Goal: Obtain resource: Obtain resource

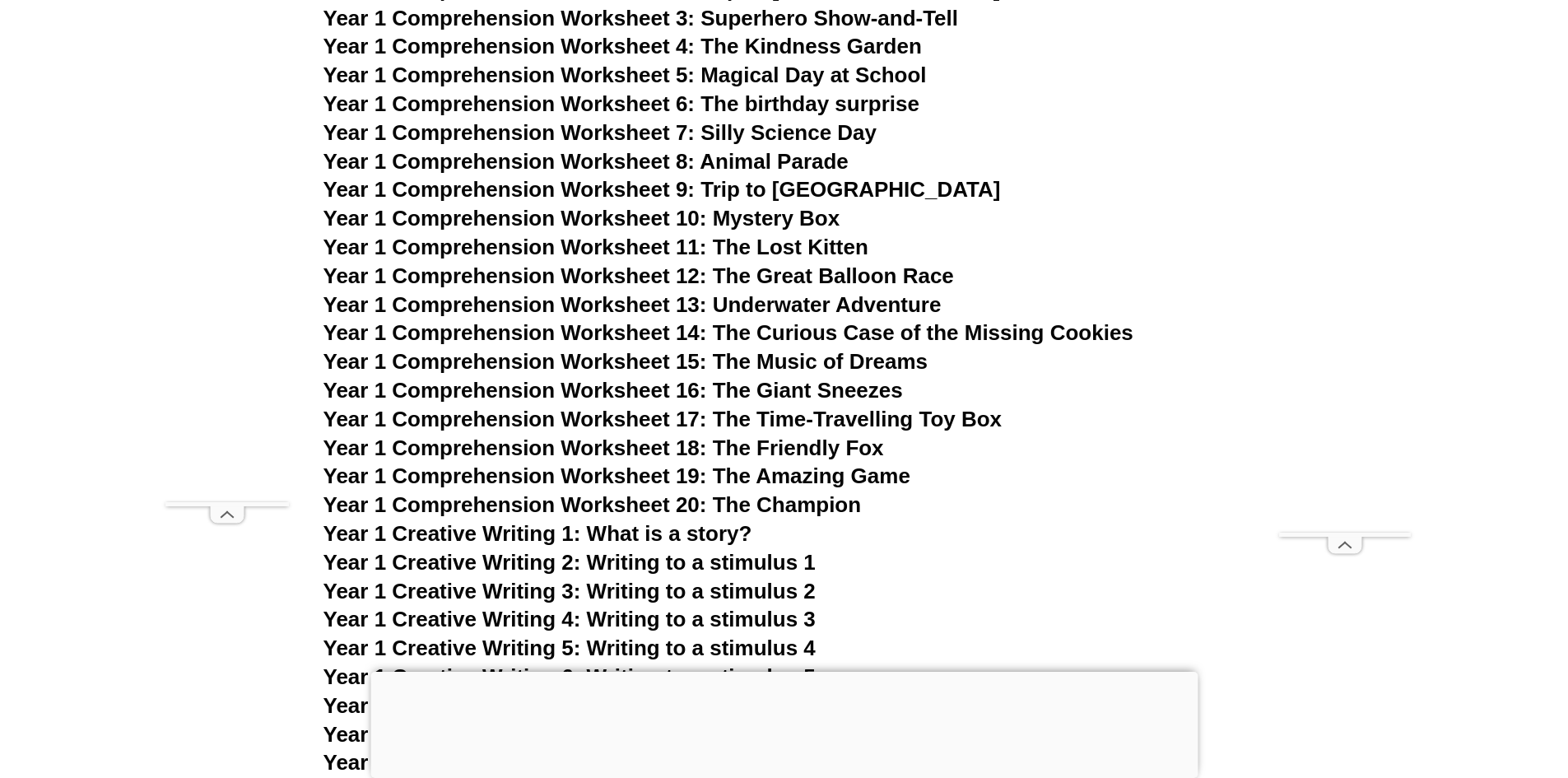
scroll to position [2305, 0]
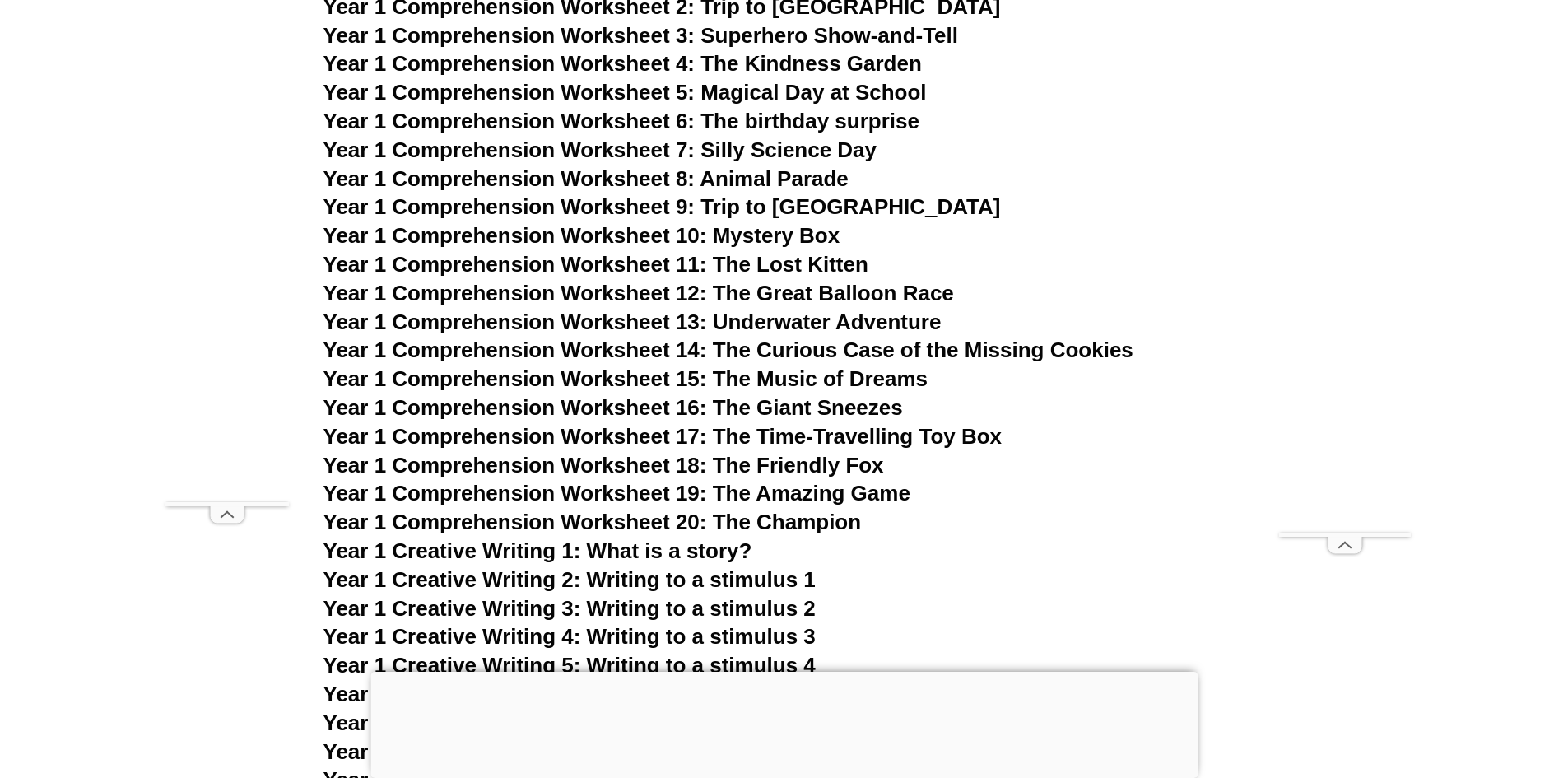
click at [609, 520] on span "Year 1 Comprehension Worksheet 20: The Champion" at bounding box center [593, 522] width 538 height 25
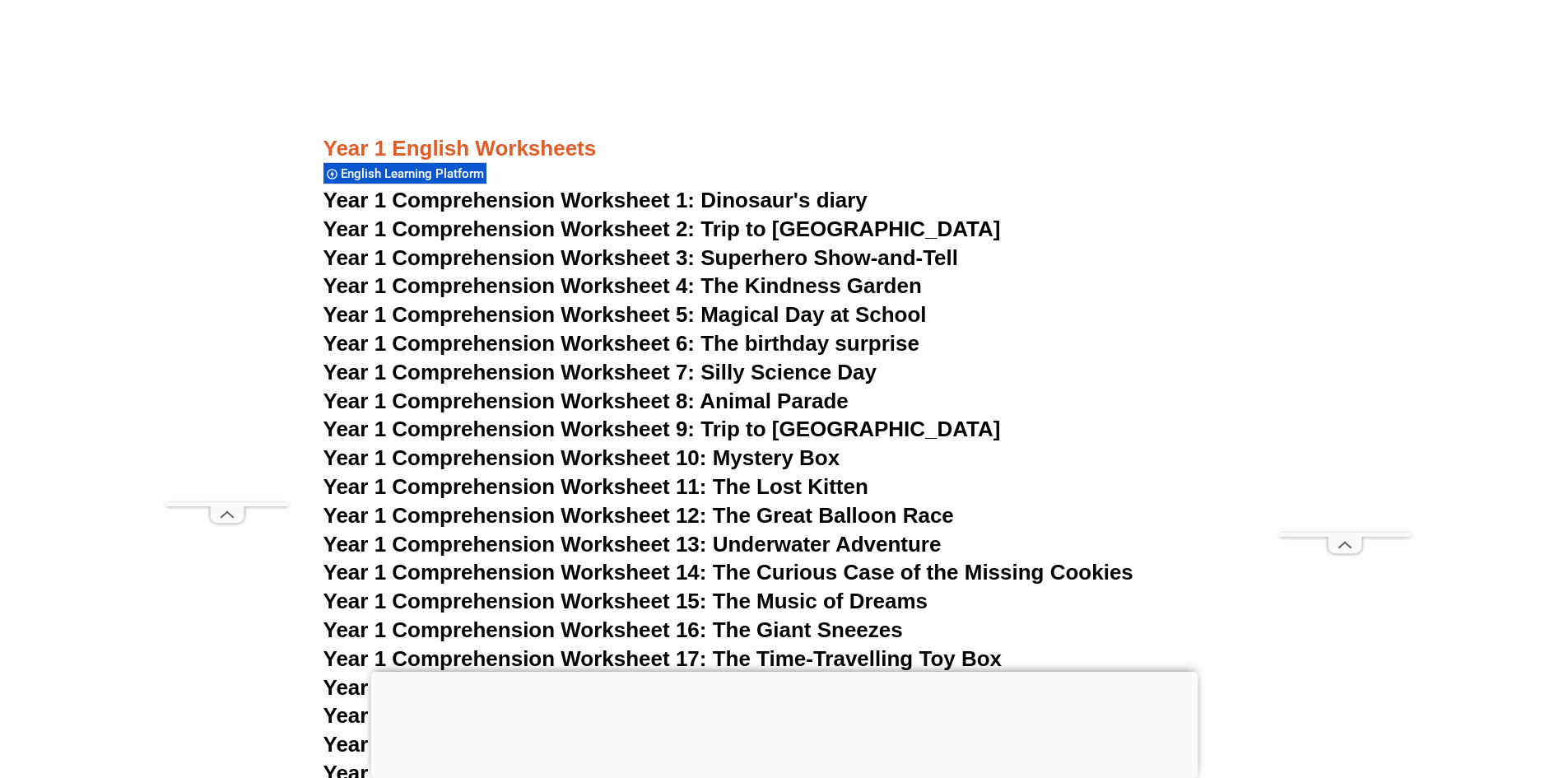
scroll to position [2058, 0]
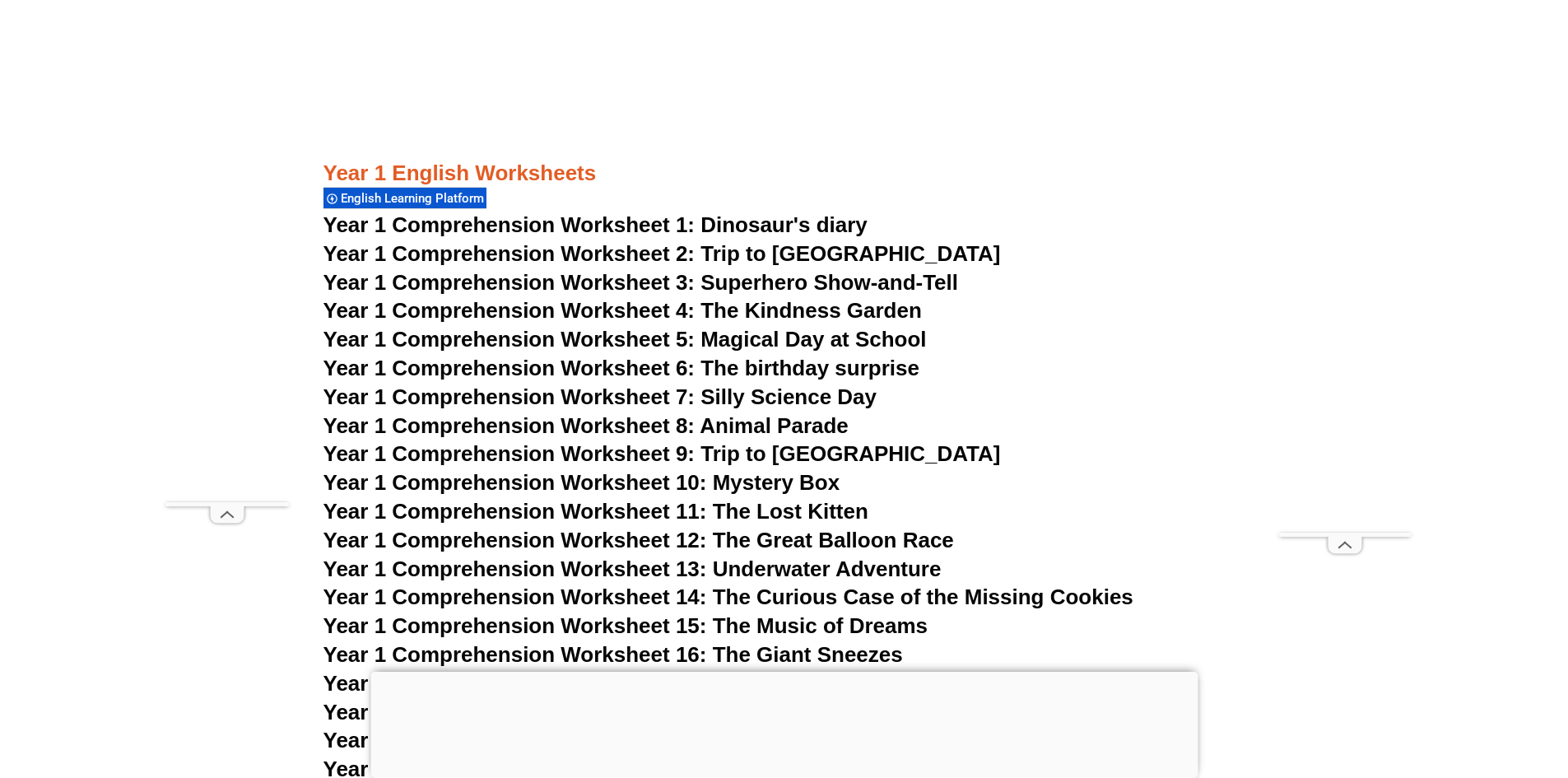
click at [683, 227] on span "Year 1 Comprehension Worksheet 1: Dinosaur's diary" at bounding box center [596, 225] width 544 height 25
click at [589, 250] on span "Year 1 Comprehension Worksheet 2: Trip to [GEOGRAPHIC_DATA]" at bounding box center [662, 253] width 678 height 25
click at [645, 275] on span "Year 1 Comprehension Worksheet 3: Superhero Show-and-Tell" at bounding box center [641, 282] width 635 height 25
click at [585, 223] on span "Year 1 Comprehension Worksheet 1: Dinosaur's diary" at bounding box center [596, 225] width 544 height 25
click at [601, 252] on span "Year 1 Comprehension Worksheet 2: Trip to [GEOGRAPHIC_DATA]" at bounding box center [662, 253] width 678 height 25
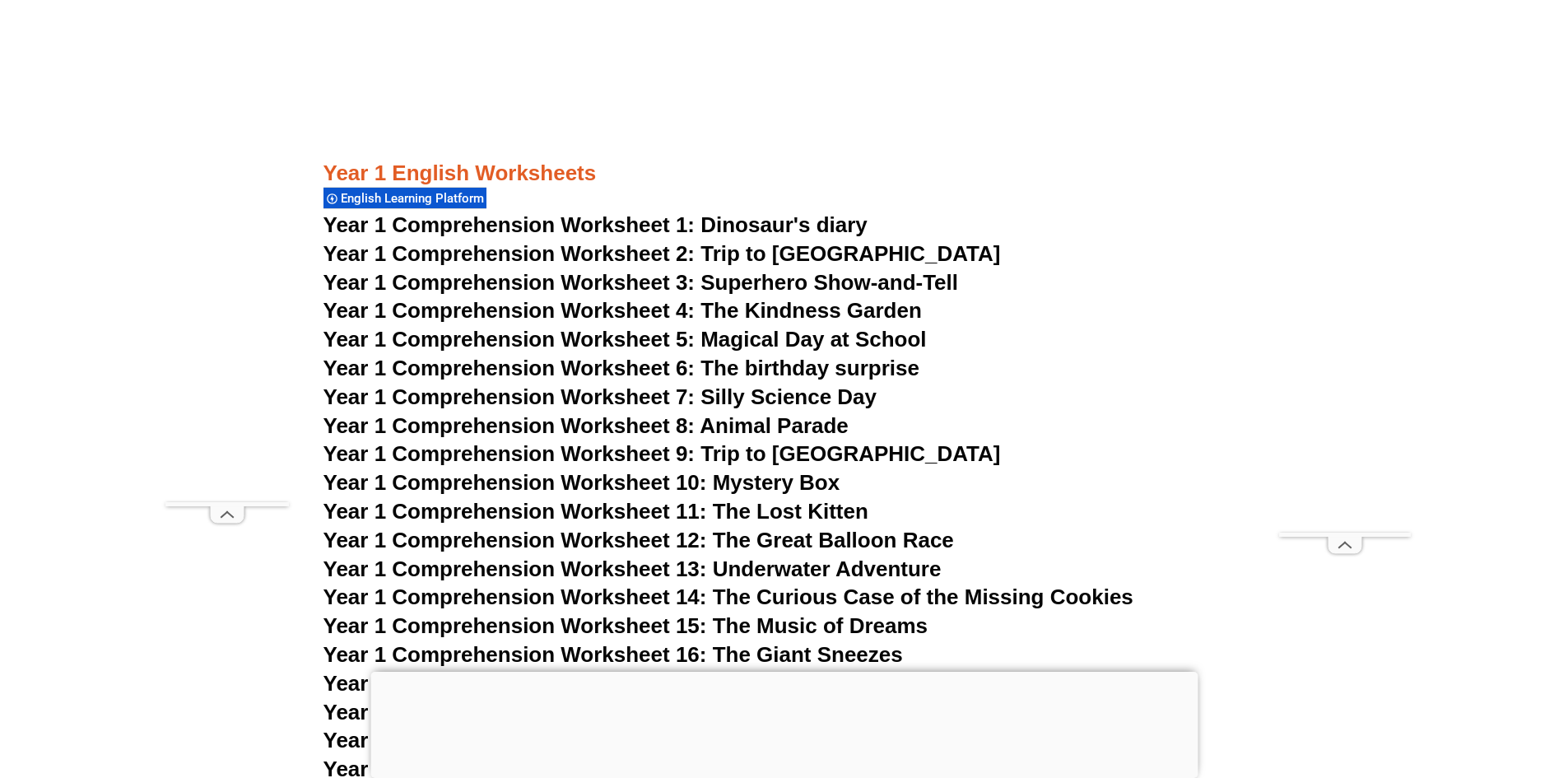
click at [673, 311] on span "Year 1 Comprehension Worksheet 4: The Kindness Garden" at bounding box center [622, 310] width 599 height 25
click at [606, 337] on span "Year 1 Comprehension Worksheet 5: Magical Day at School" at bounding box center [625, 339] width 603 height 25
click at [563, 359] on span "Year 1 Comprehension Worksheet 6: The birthday surprise" at bounding box center [621, 367] width 596 height 25
click at [583, 390] on span "Year 1 Comprehension Worksheet 7: Silly Science Day" at bounding box center [600, 396] width 554 height 25
click at [778, 565] on span "Year 1 Comprehension Worksheet 13: Underwater Adventure" at bounding box center [632, 568] width 618 height 25
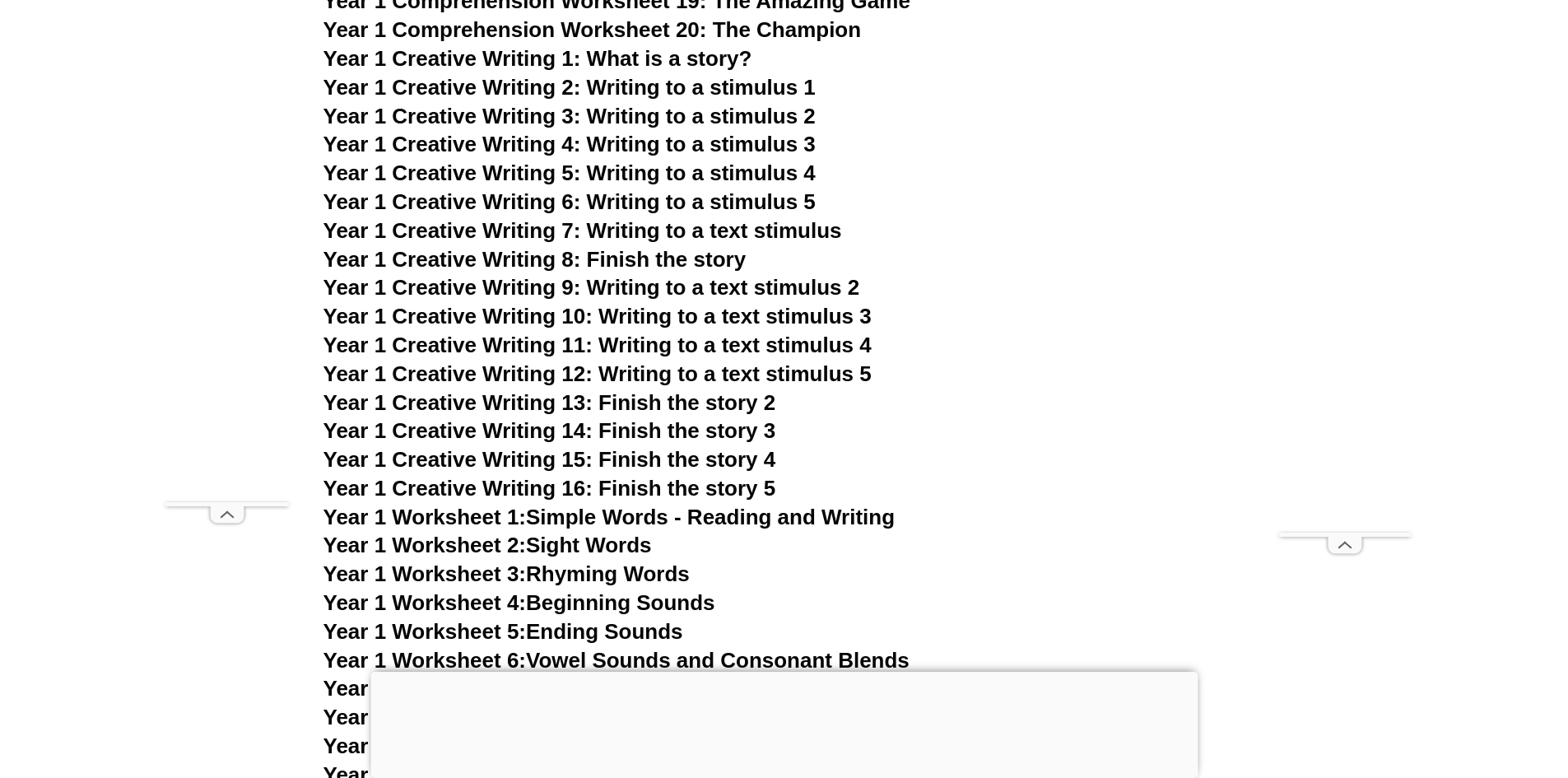
scroll to position [2799, 0]
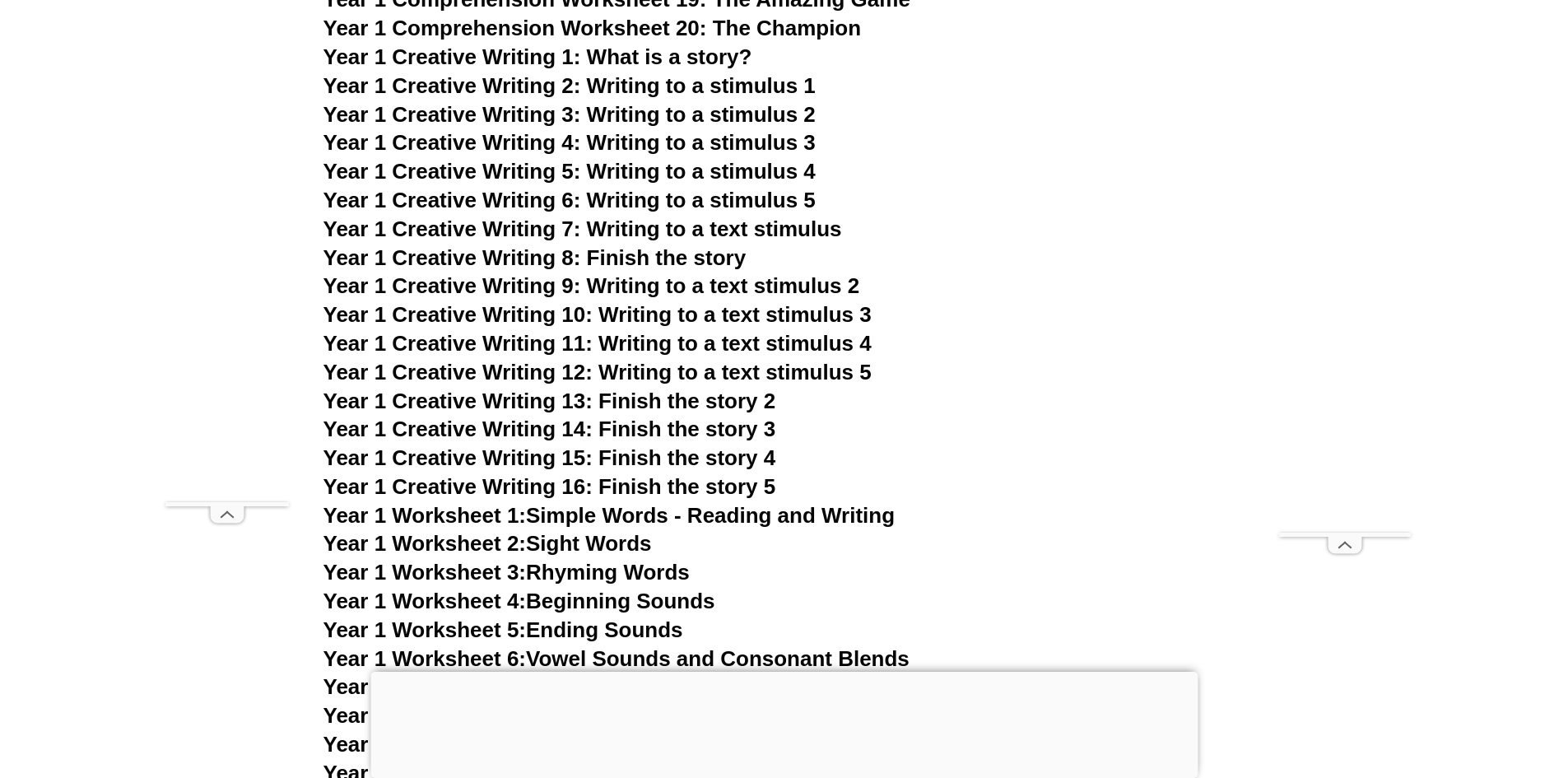
click at [706, 364] on span "Year 1 Creative Writing 12: Writing to a text stimulus 5" at bounding box center [598, 371] width 548 height 25
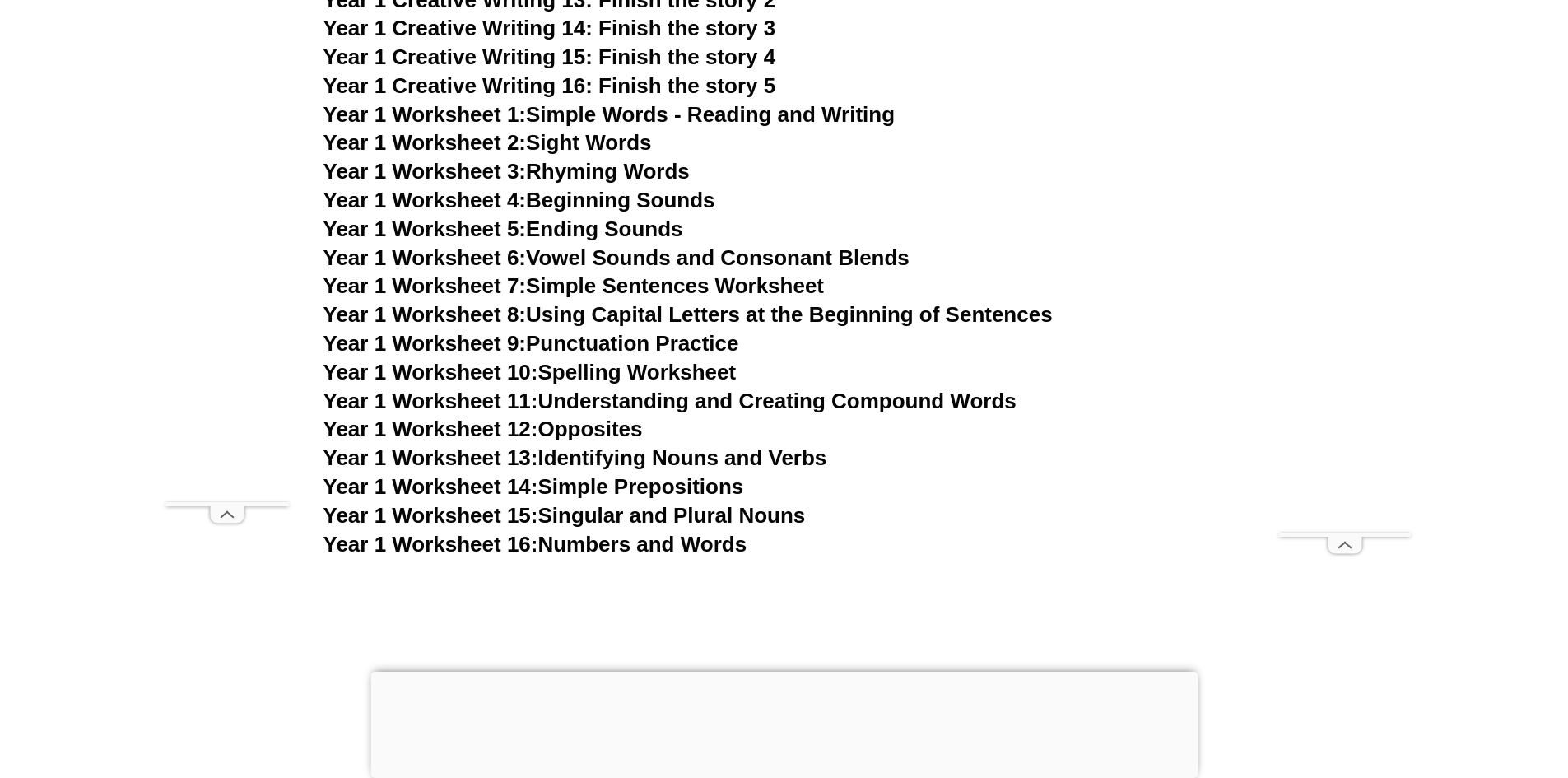
scroll to position [3211, 0]
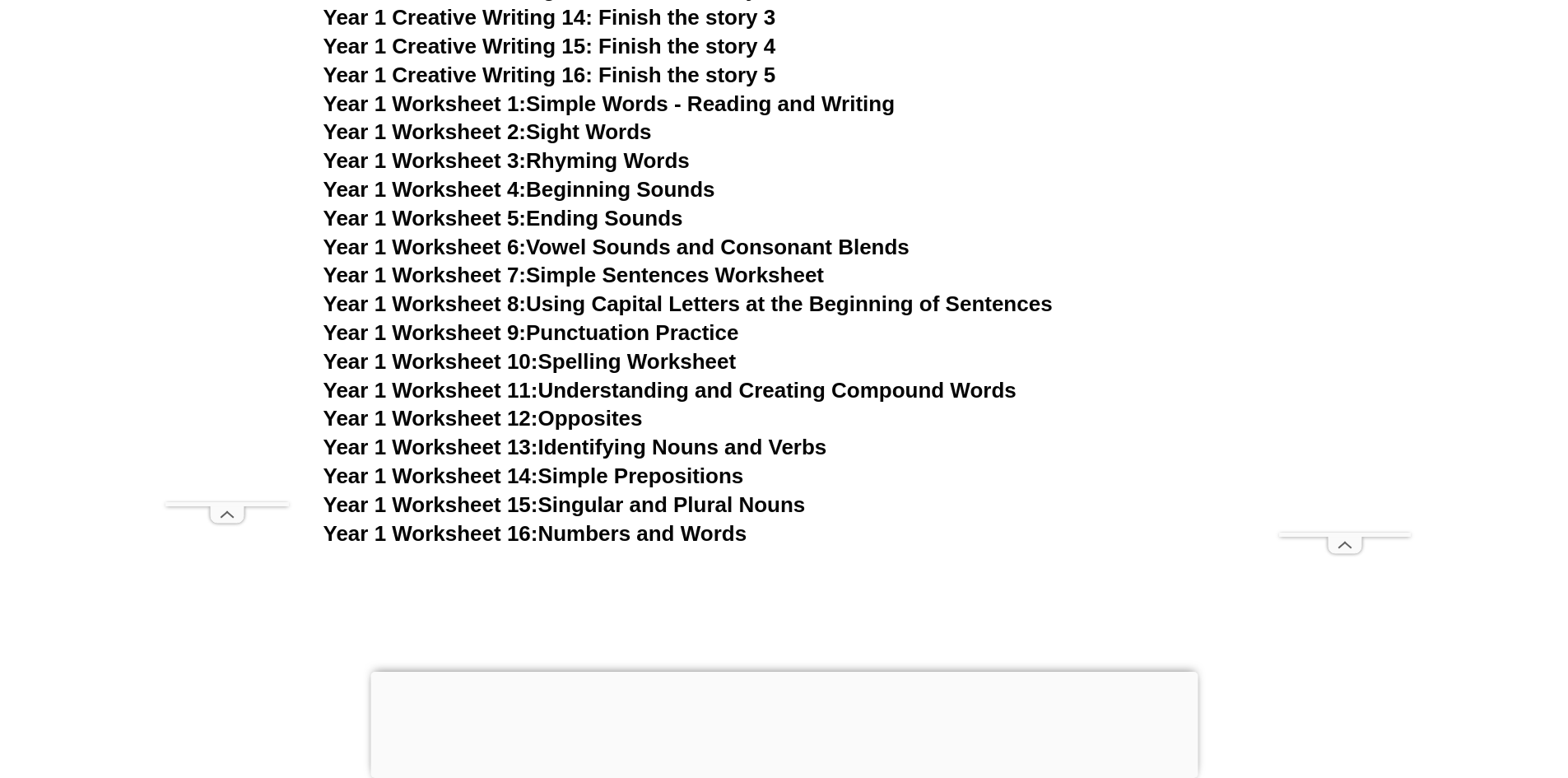
click at [661, 361] on link "Year 1 Worksheet 10: Spelling Worksheet" at bounding box center [530, 361] width 414 height 25
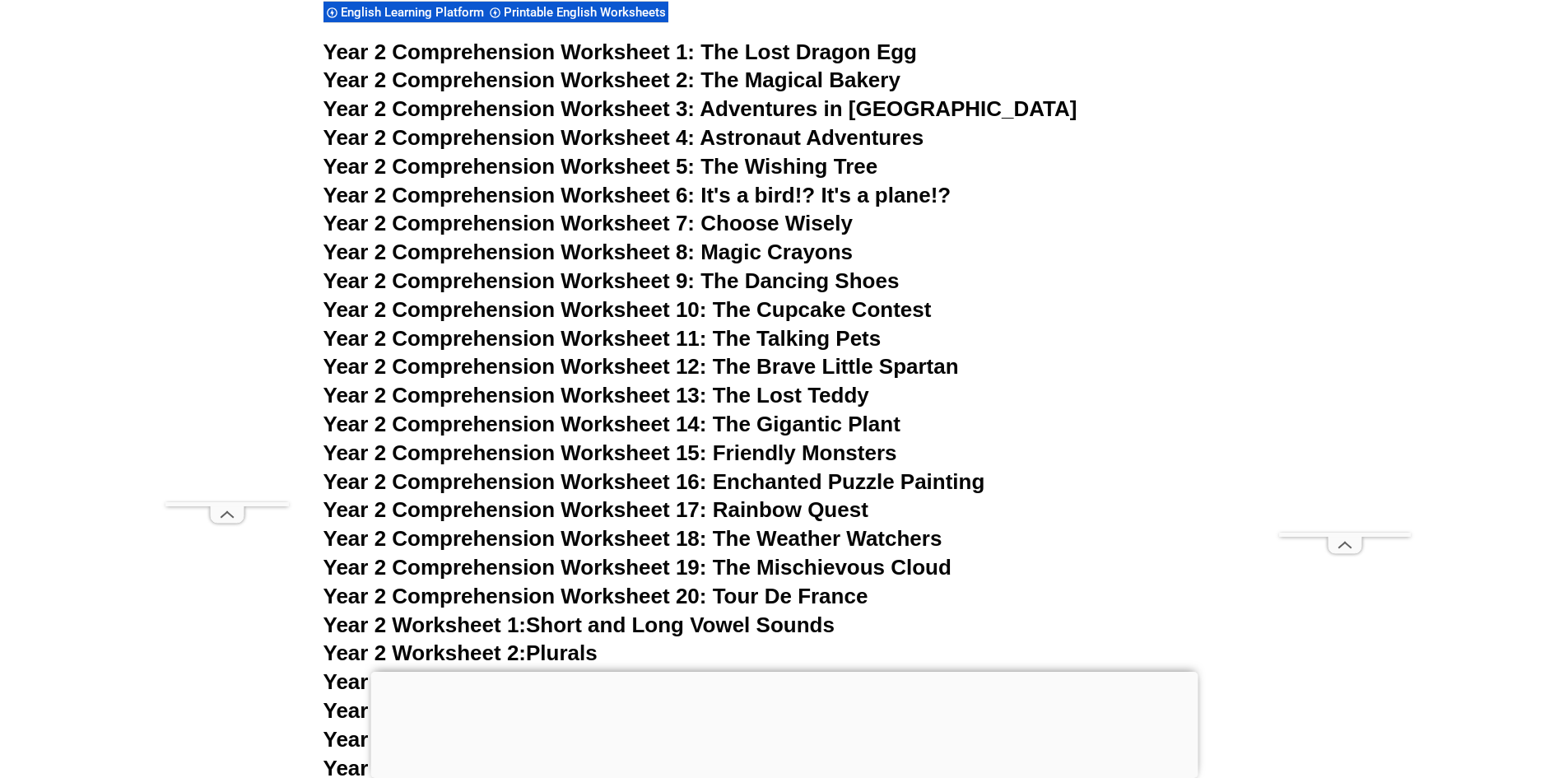
scroll to position [4117, 0]
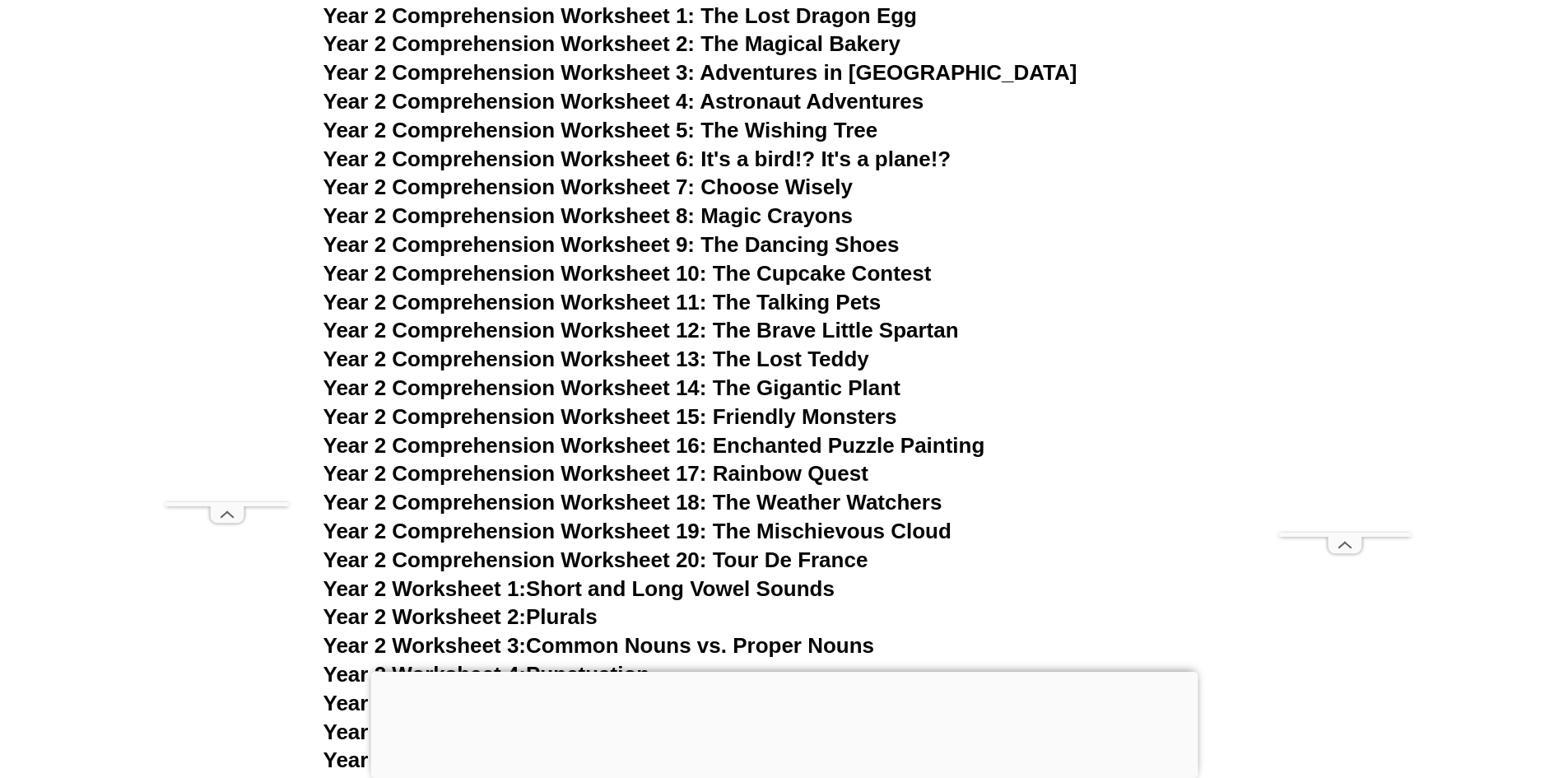
click at [771, 383] on span "Year 2 Comprehension Worksheet 14: The Gigantic Plant" at bounding box center [611, 387] width 577 height 25
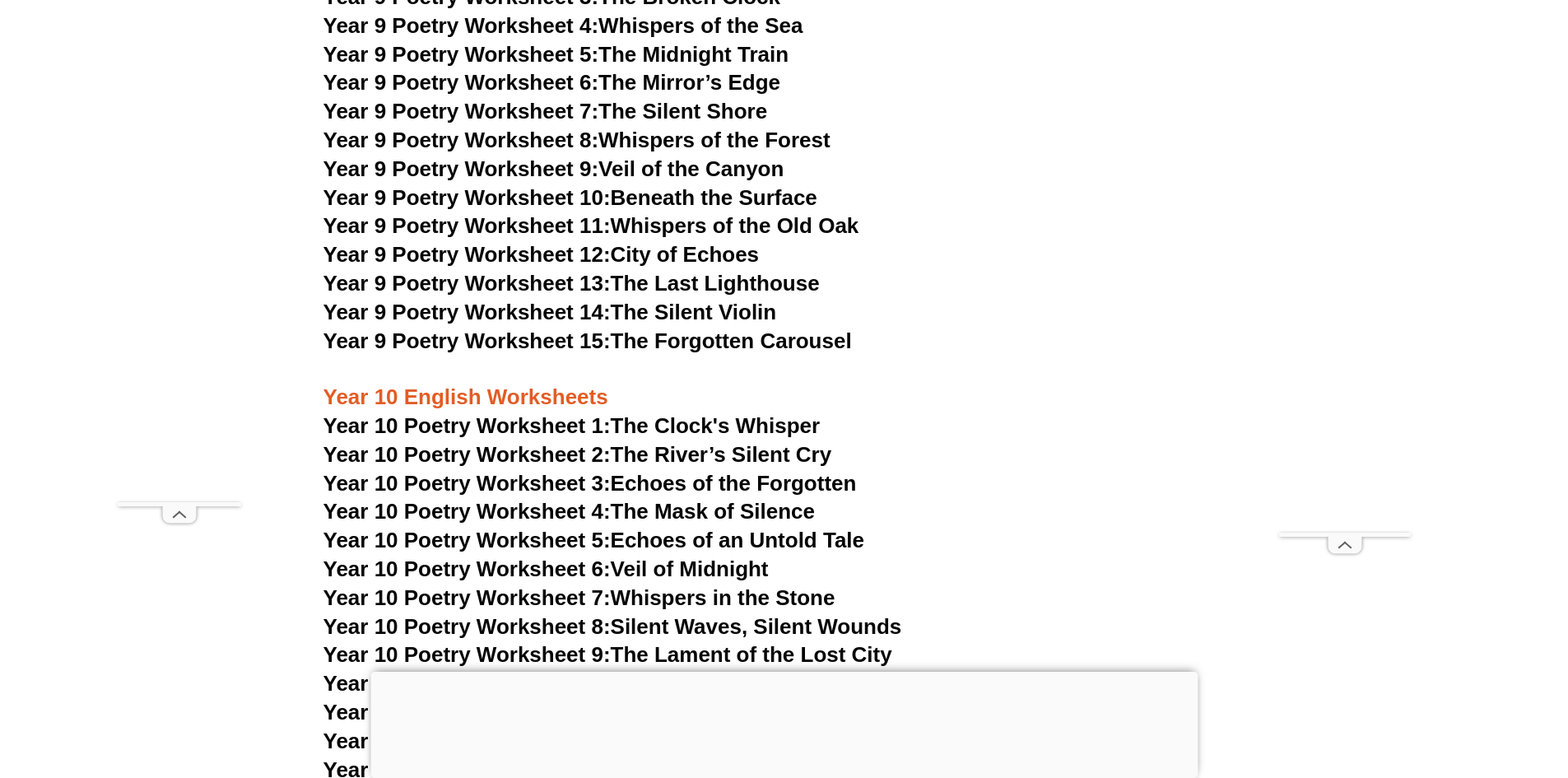
scroll to position [11526, 0]
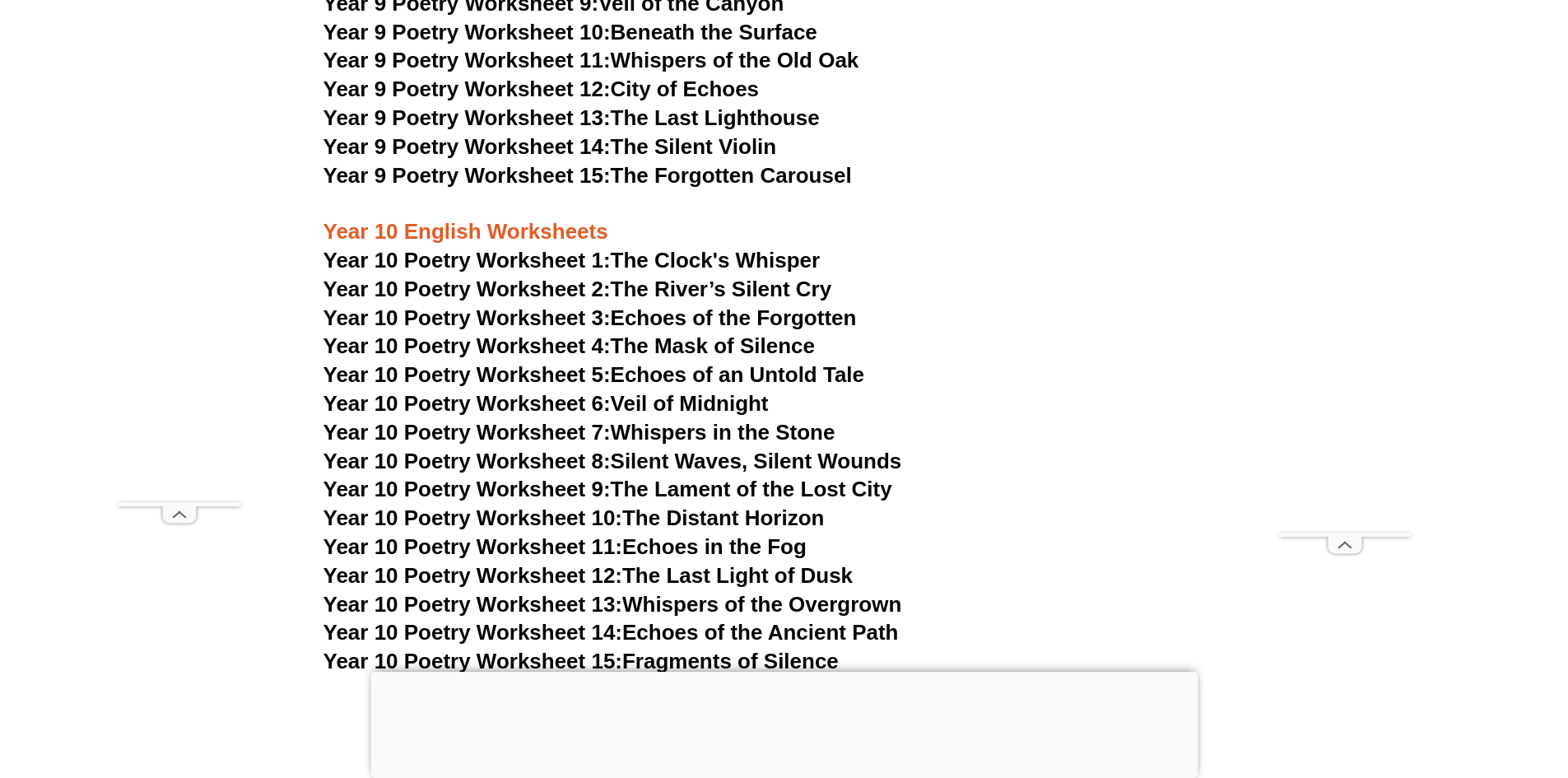
click at [687, 247] on link "Year 10 Poetry Worksheet 1: The Clock's Whisper" at bounding box center [572, 259] width 497 height 25
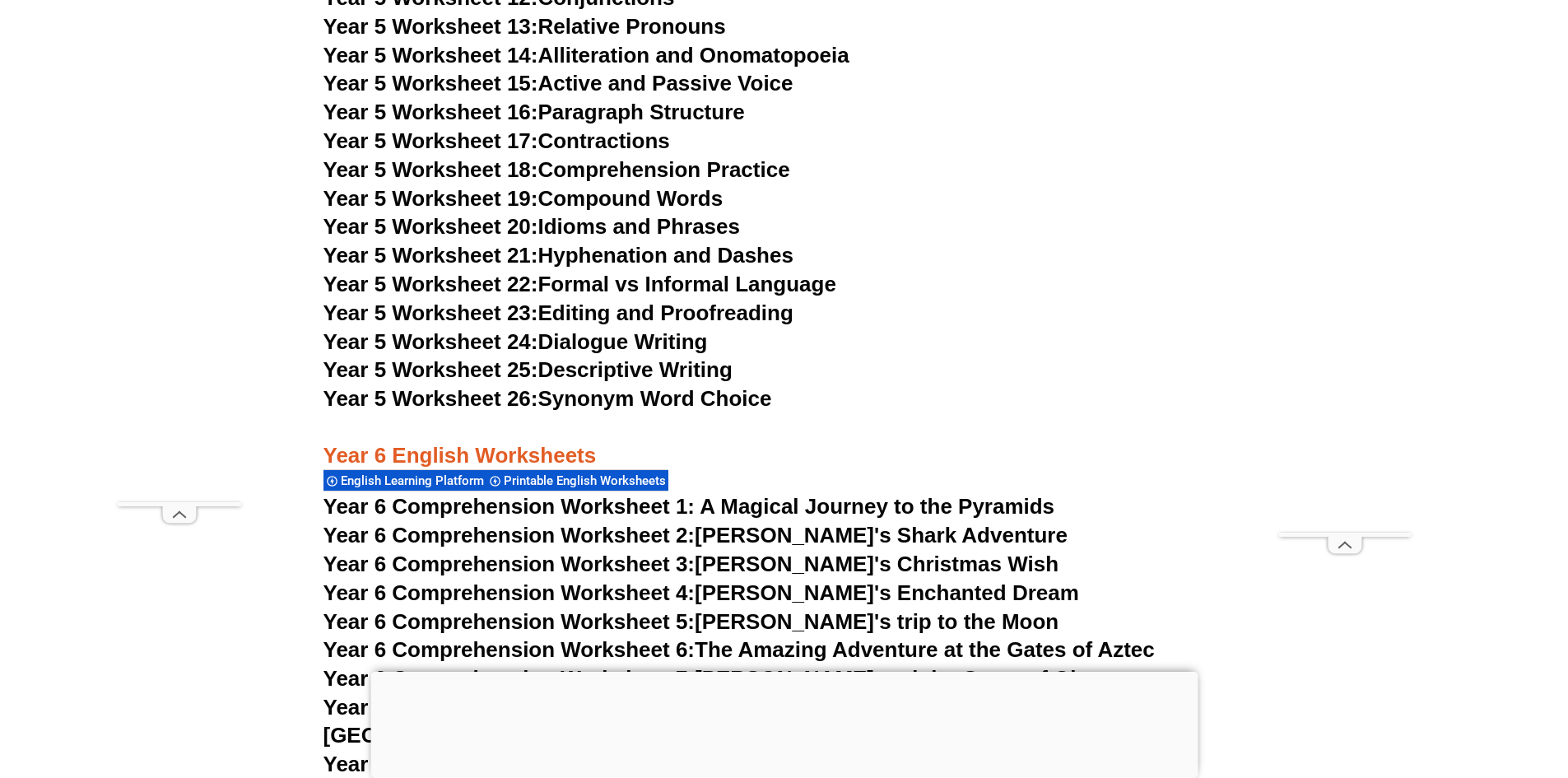
scroll to position [8480, 0]
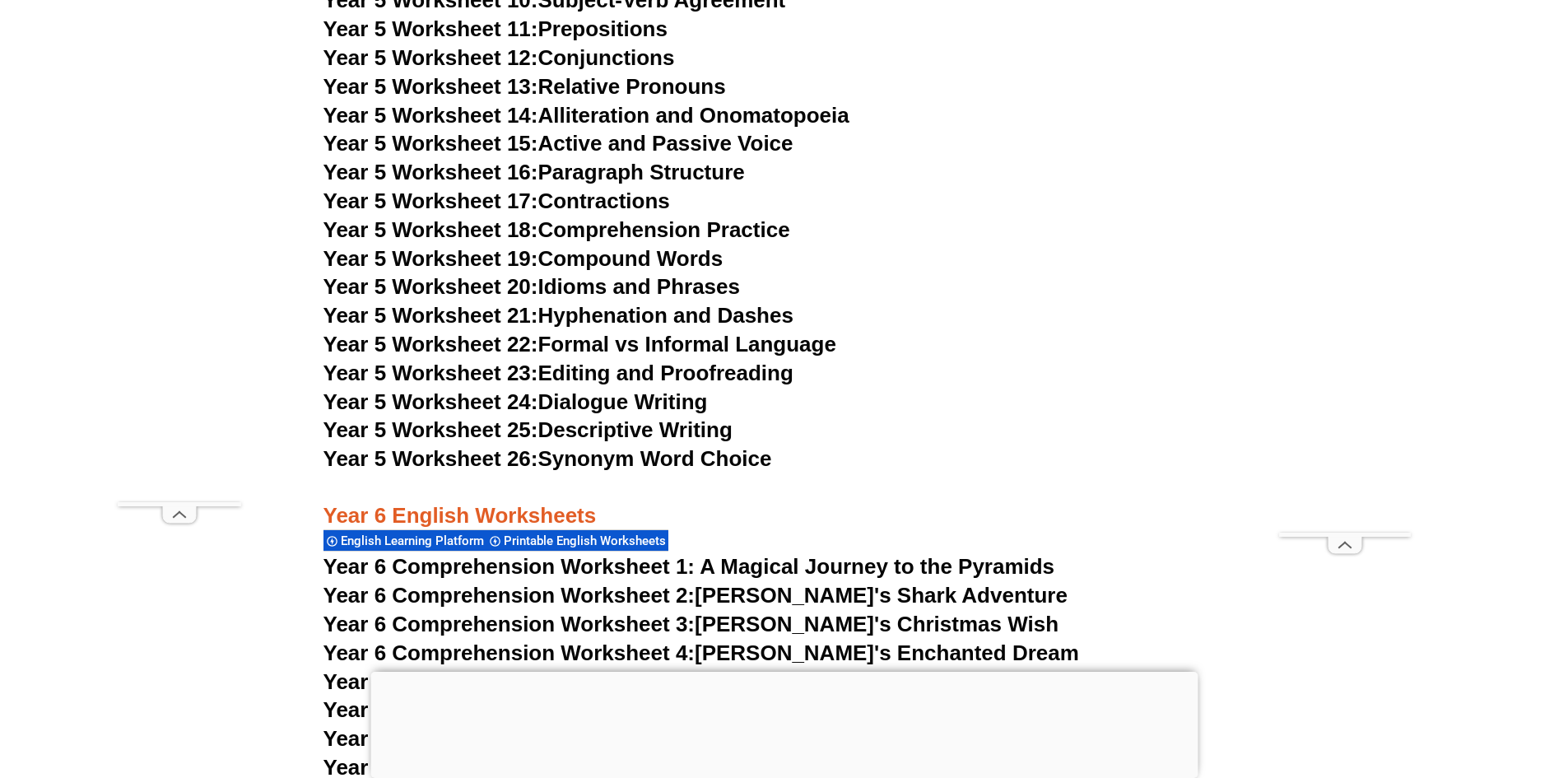
click at [673, 429] on link "Year 5 Worksheet 25: Descriptive Writing" at bounding box center [527, 430] width 409 height 25
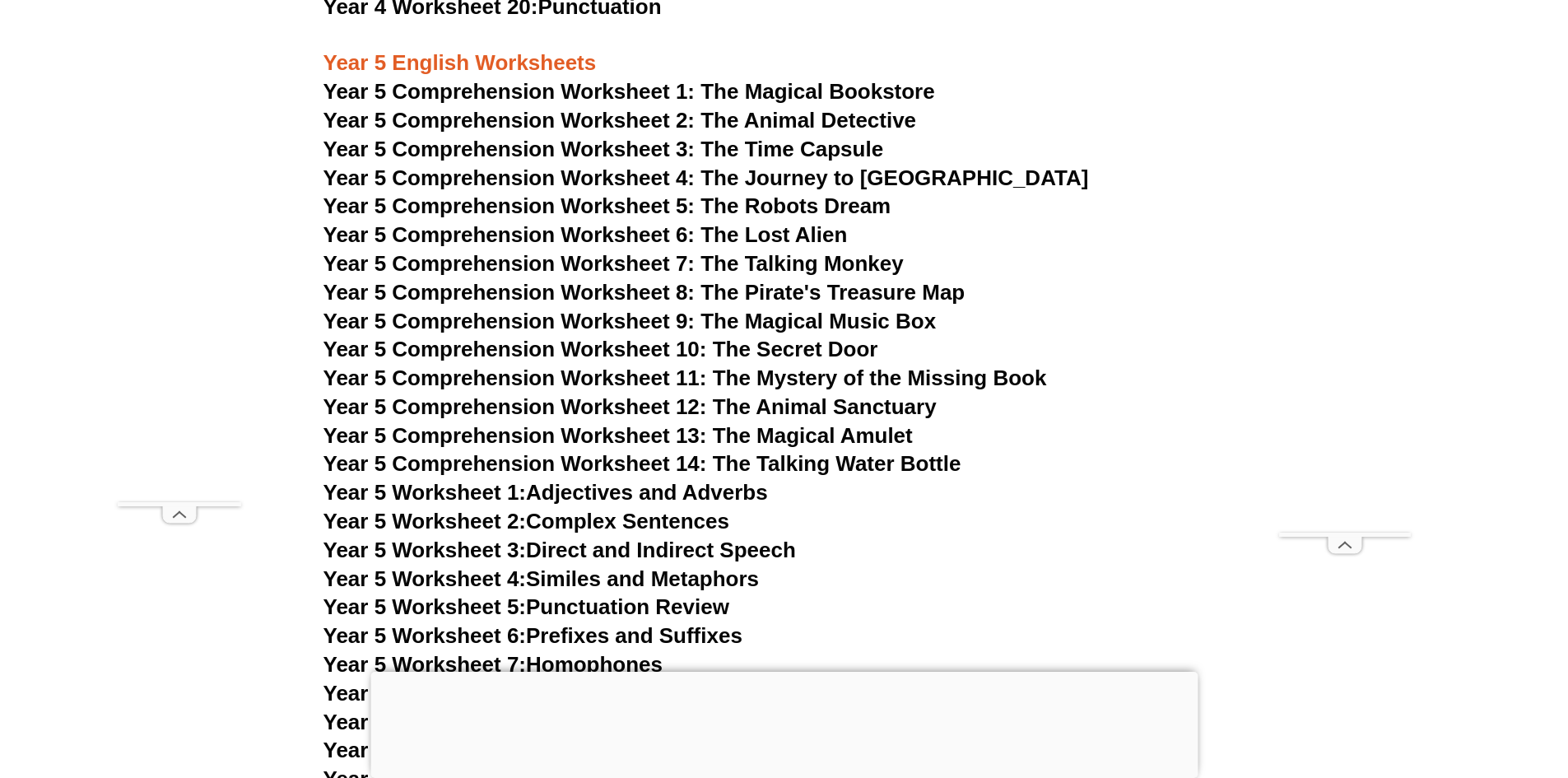
scroll to position [7739, 0]
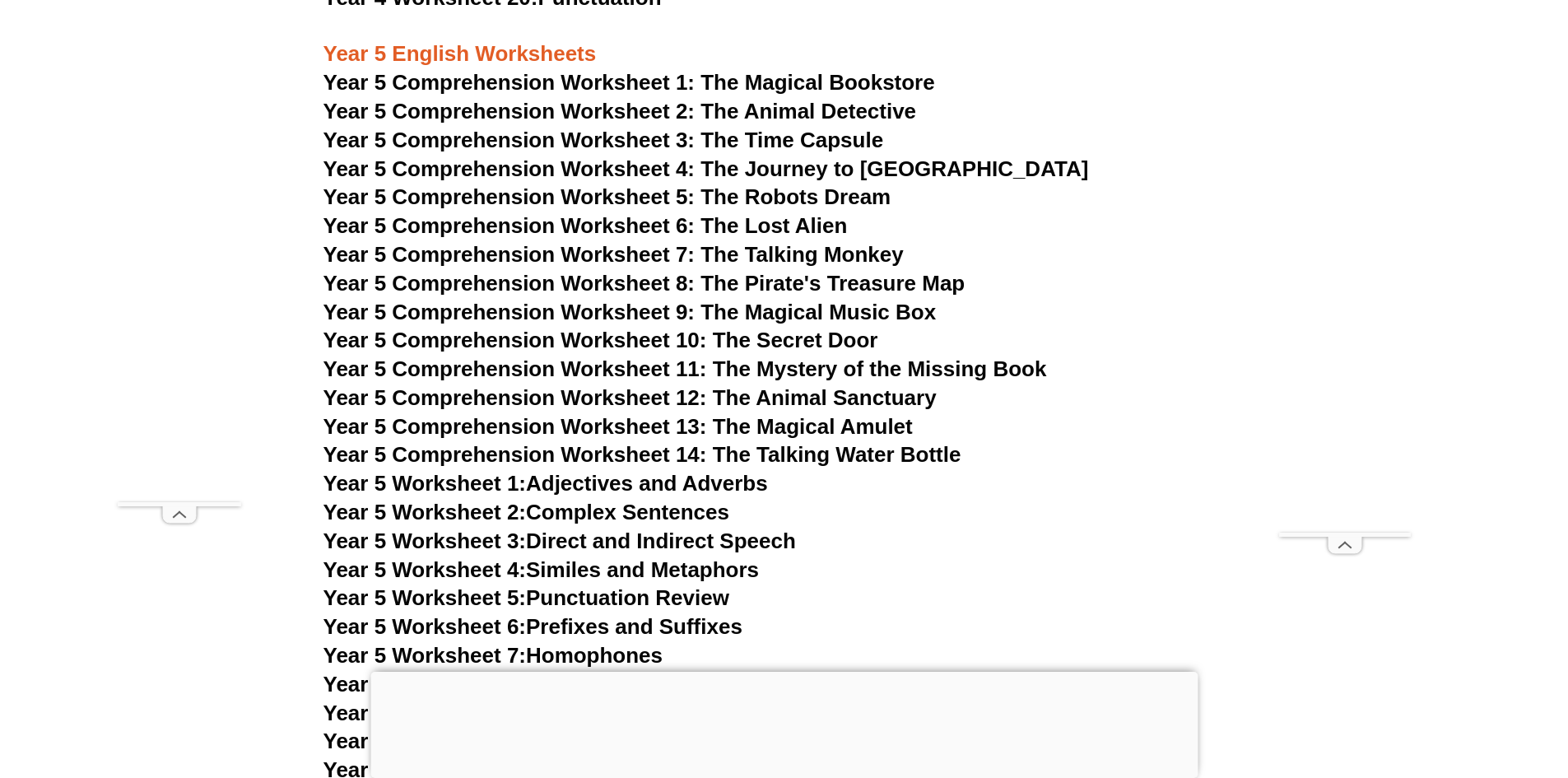
click at [824, 457] on span "Year 5 Comprehension Worksheet 14: The Talking Water Bottle" at bounding box center [642, 454] width 638 height 25
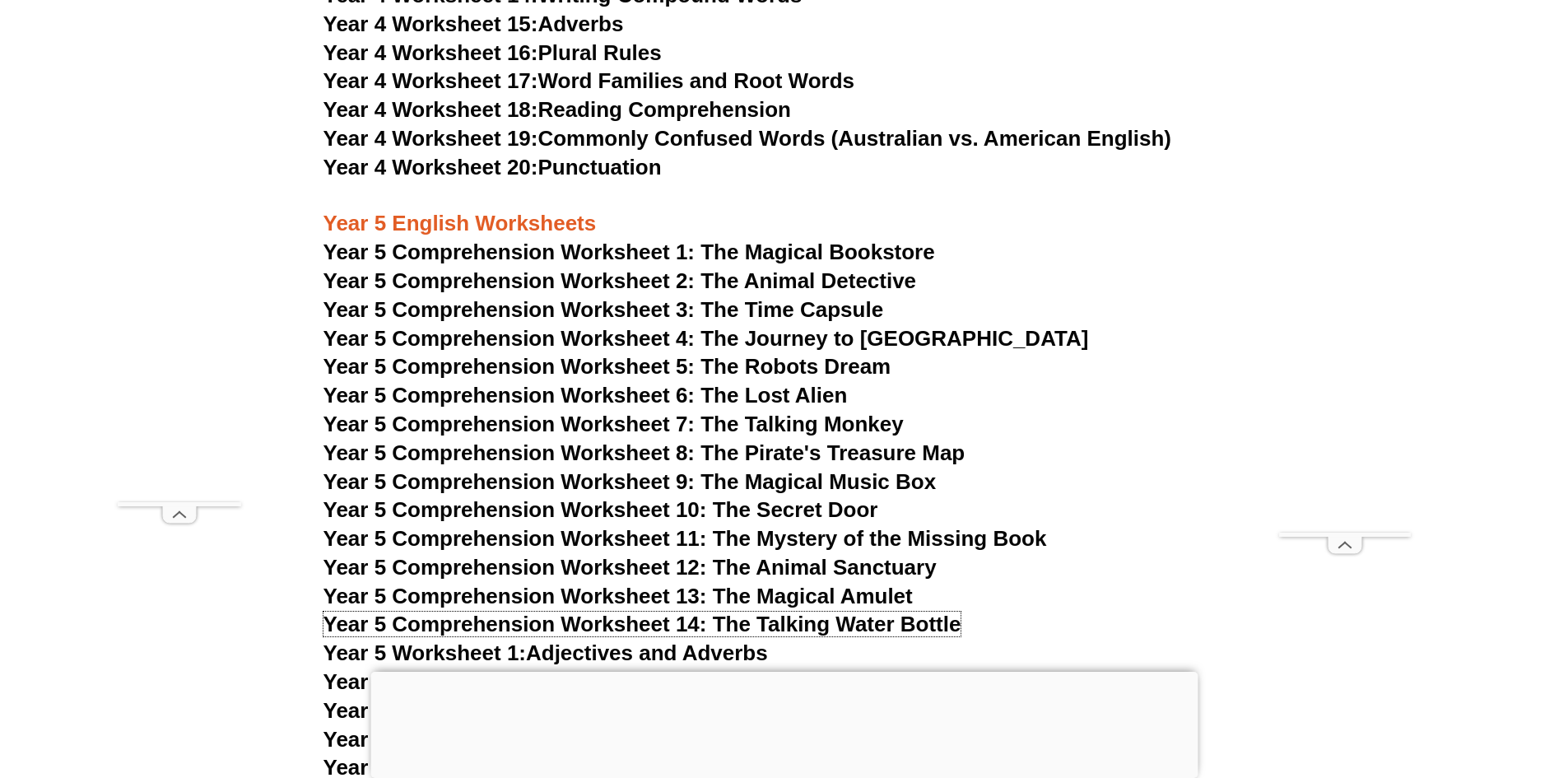
scroll to position [7574, 0]
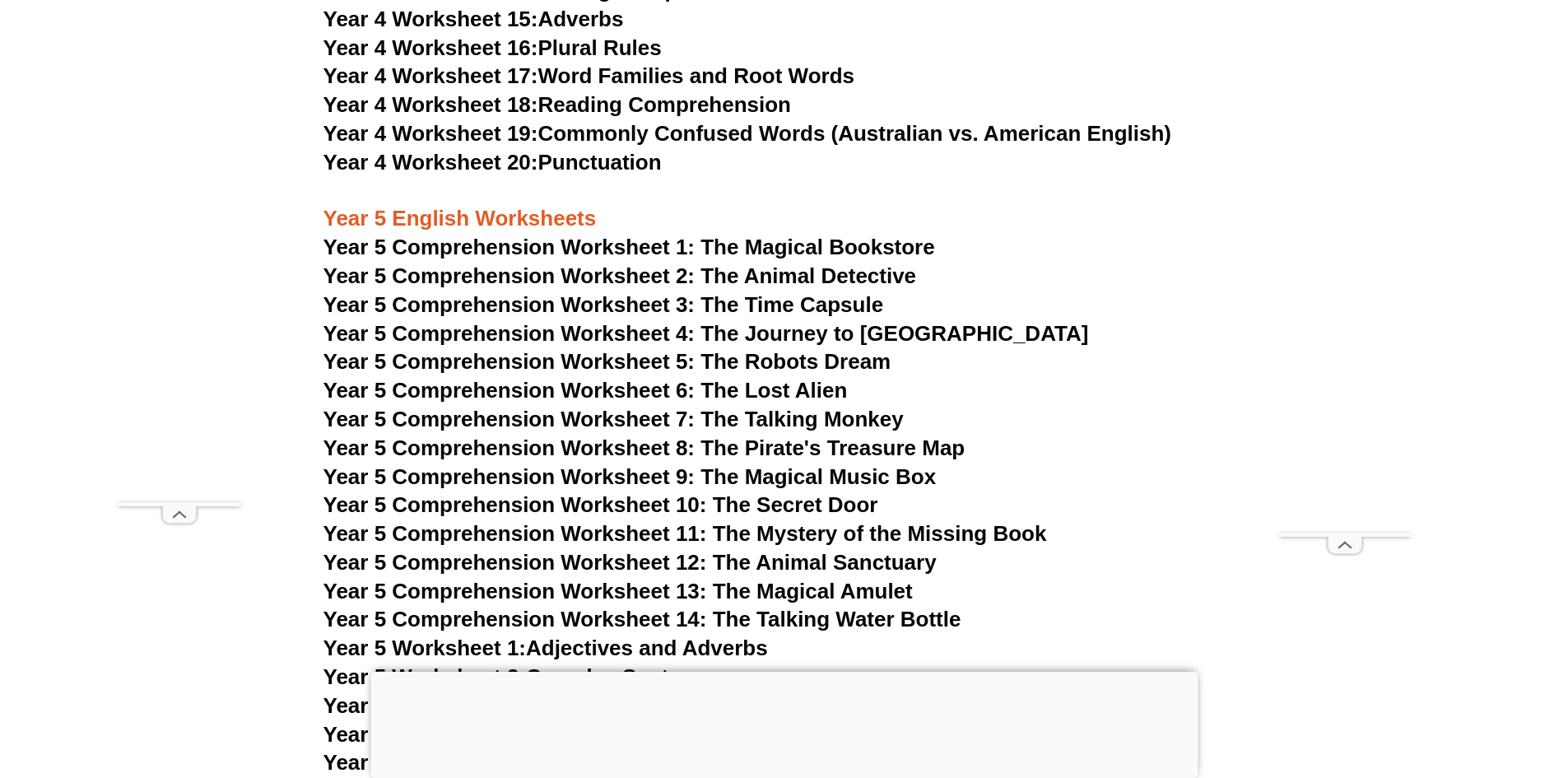
click at [706, 244] on span "Year 5 Comprehension Worksheet 1: The Magical Bookstore" at bounding box center [629, 246] width 611 height 25
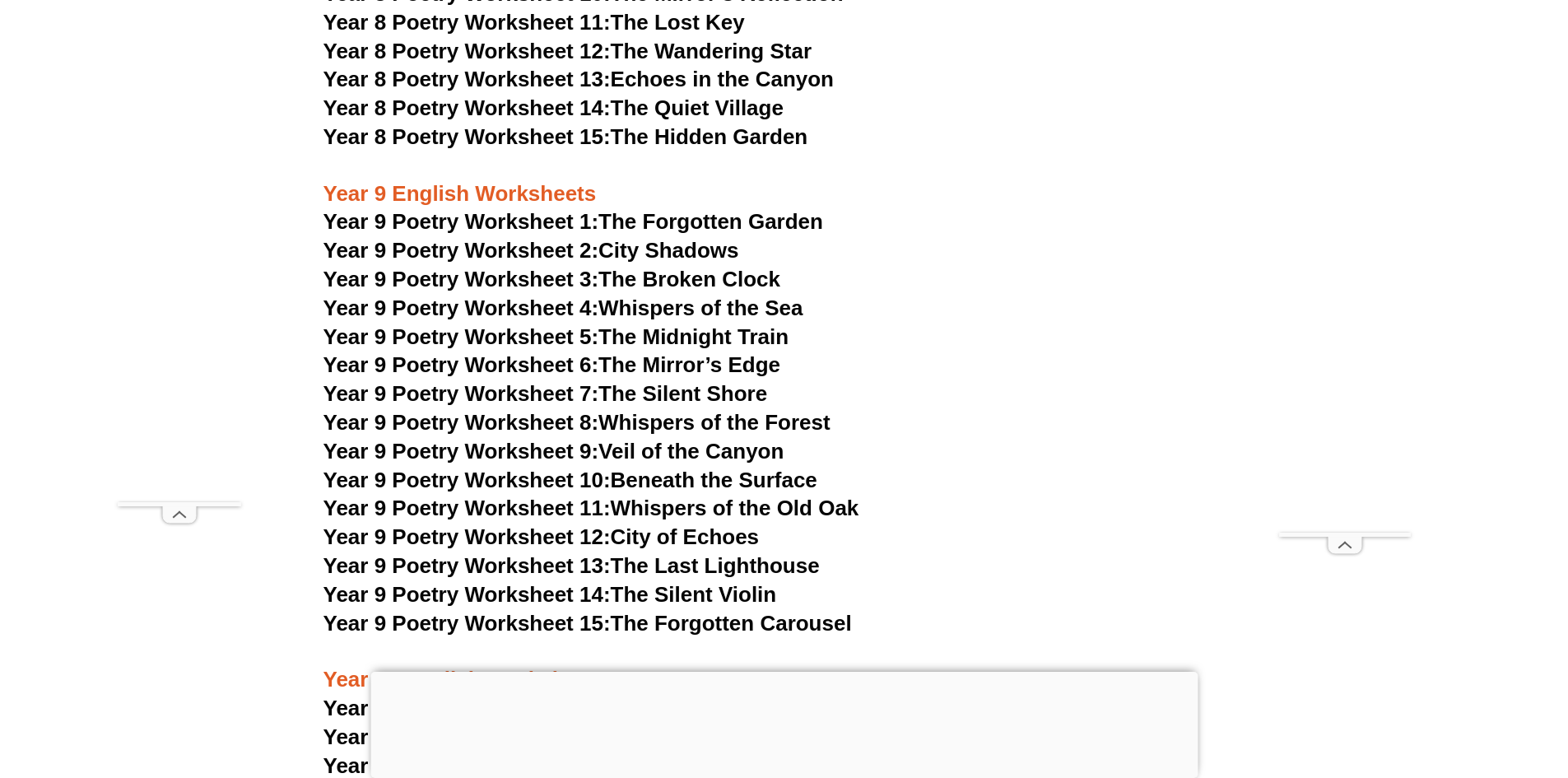
scroll to position [11115, 0]
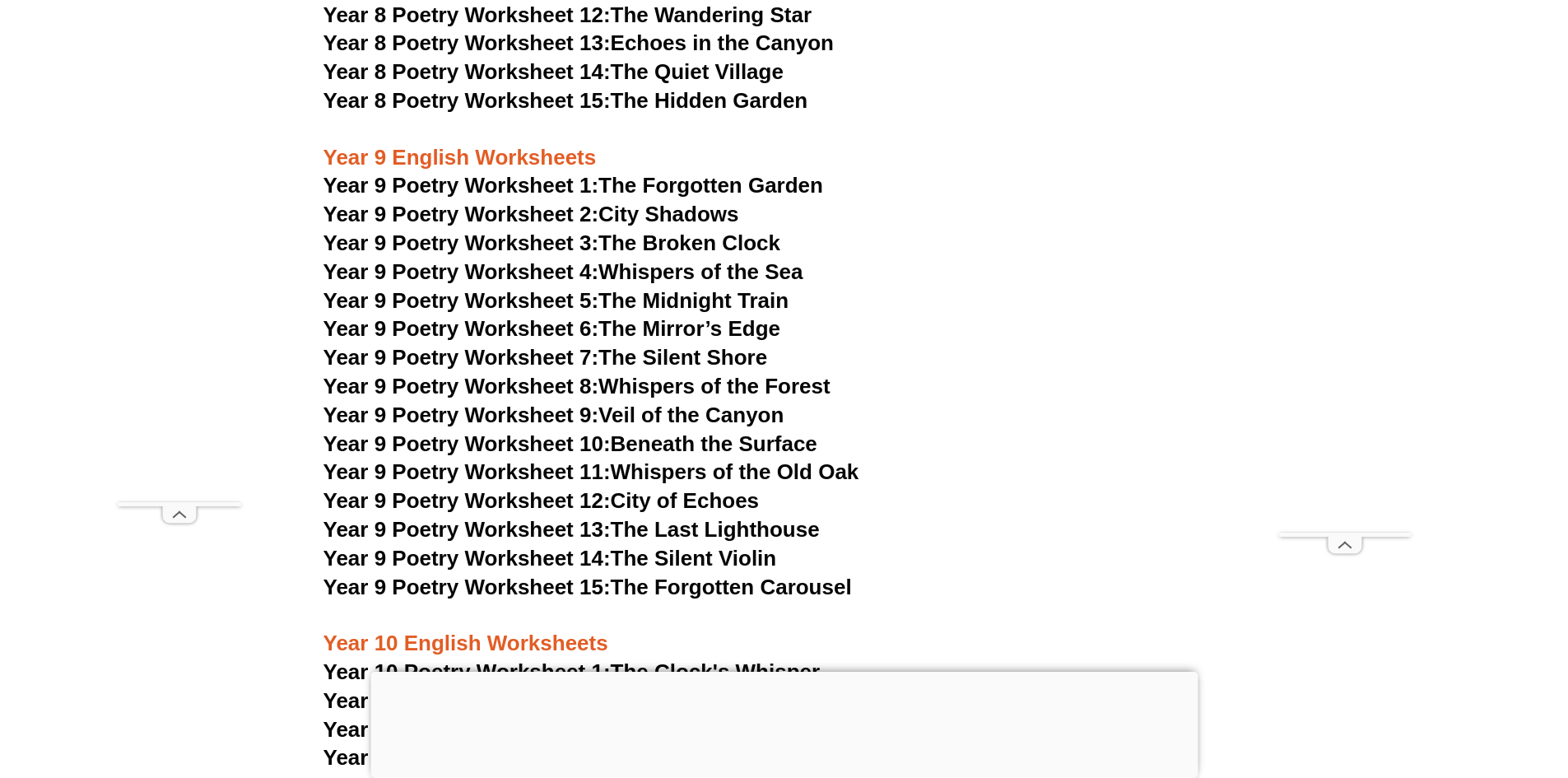
click at [673, 288] on link "Year 9 Poetry Worksheet 5: The Midnight Train" at bounding box center [556, 300] width 466 height 25
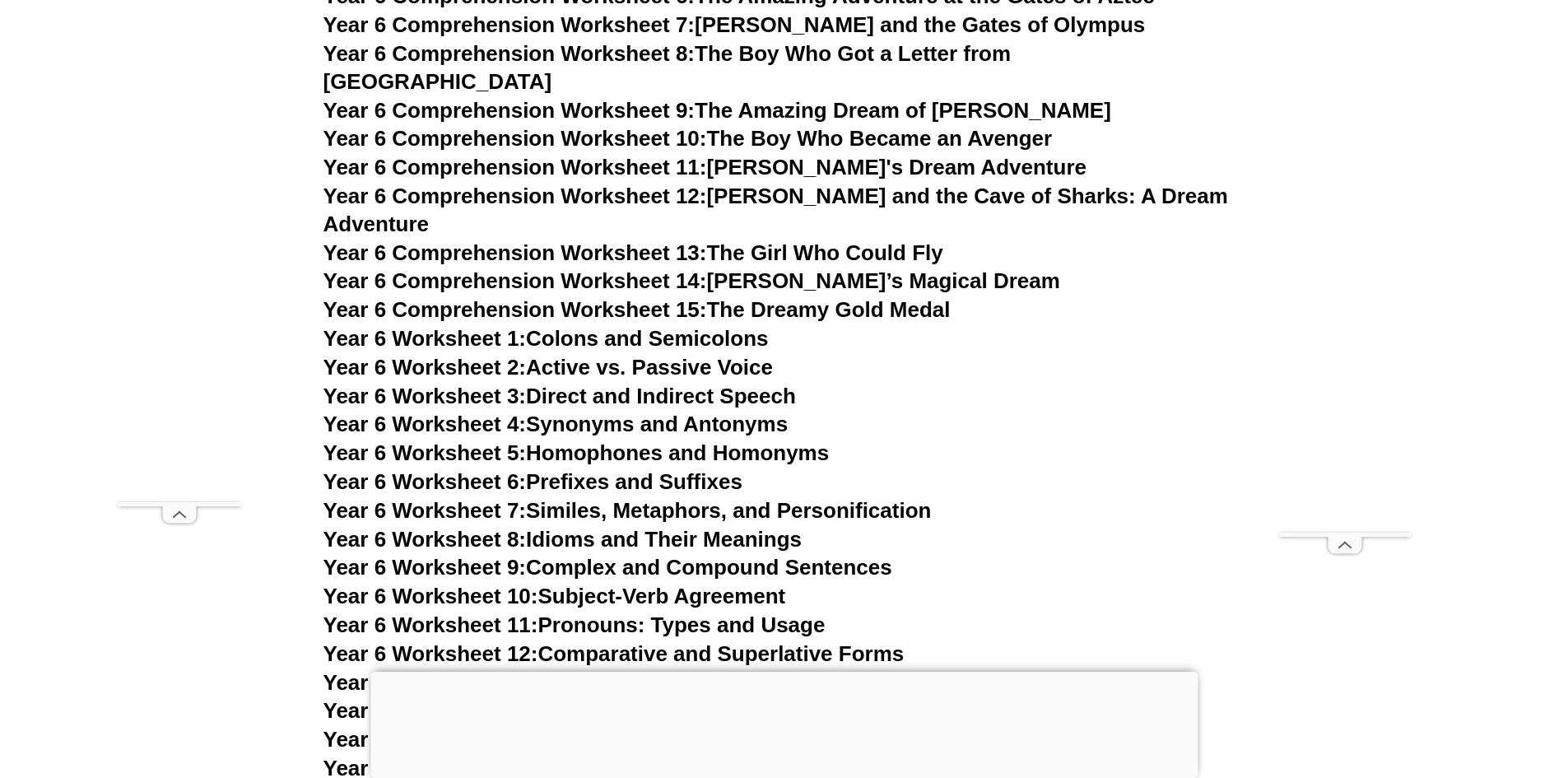
scroll to position [9221, 0]
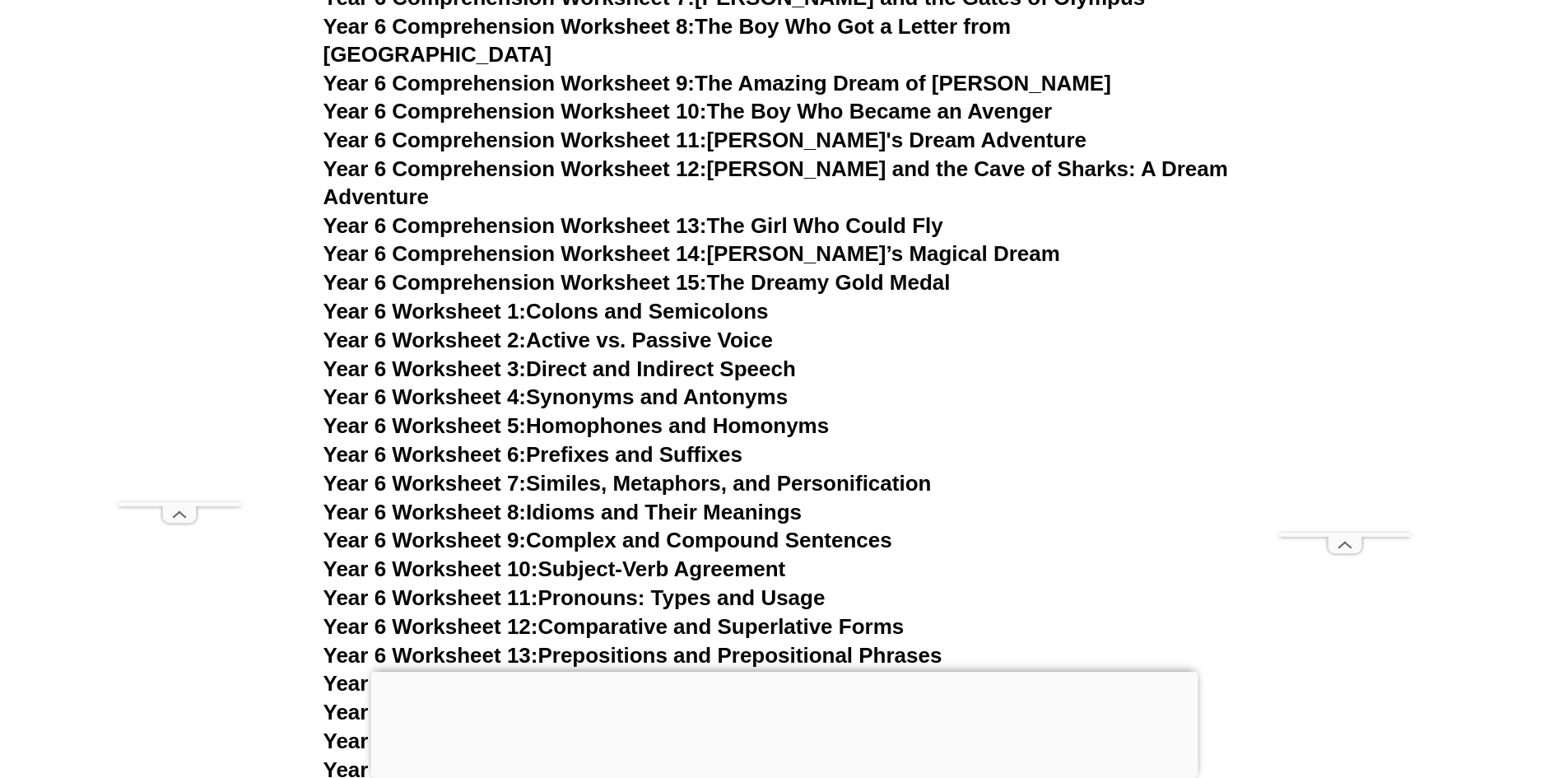
click at [773, 270] on link "Year 6 Comprehension Worksheet 15: The Dreamy Gold Medal" at bounding box center [637, 282] width 627 height 25
